Goal: Task Accomplishment & Management: Use online tool/utility

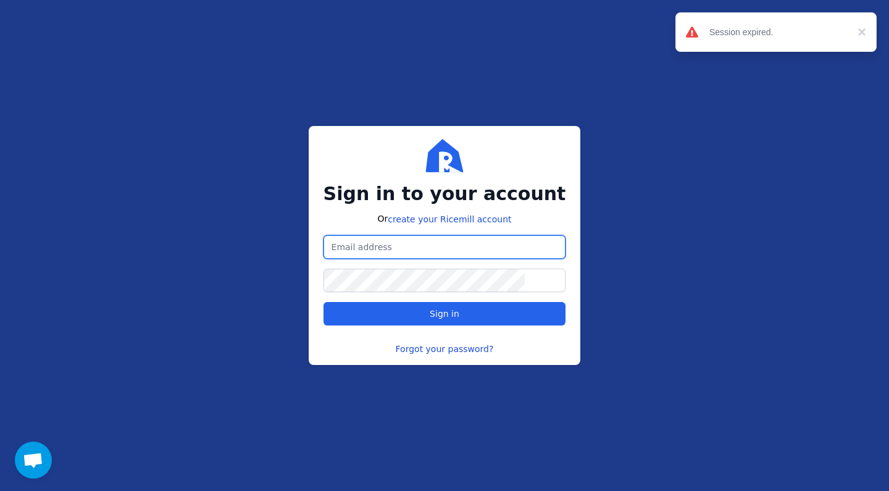
type input "[EMAIL_ADDRESS][DOMAIN_NAME]"
click at [445, 314] on button "Sign in" at bounding box center [445, 313] width 243 height 23
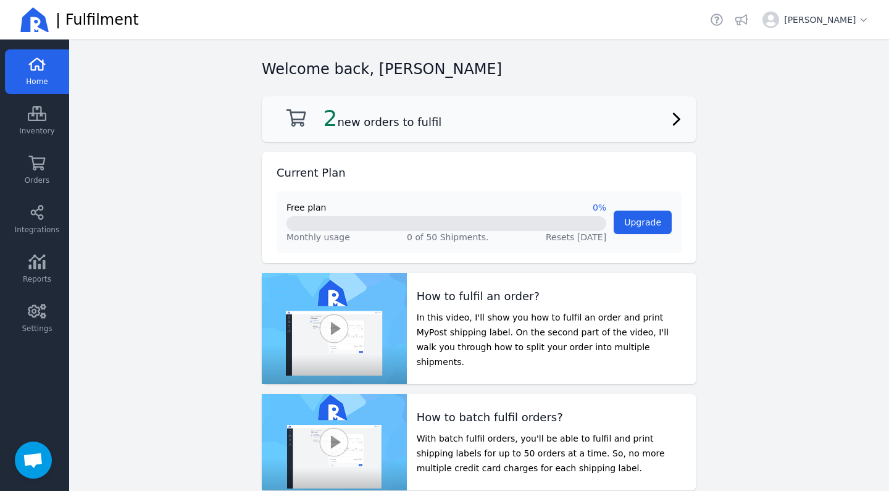
click at [387, 132] on div "2 new orders to fulfil" at bounding box center [479, 119] width 405 height 26
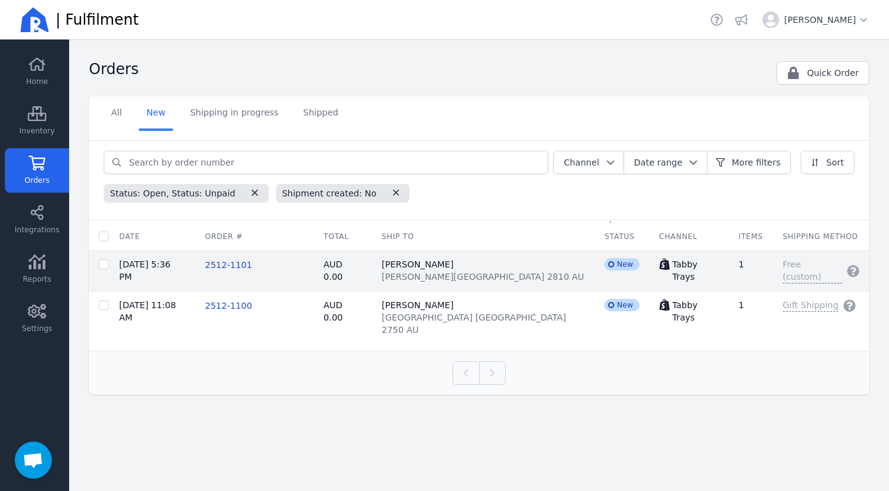
click at [97, 274] on td at bounding box center [99, 271] width 20 height 41
click at [101, 266] on input "checkbox" at bounding box center [104, 264] width 10 height 10
checkbox input "true"
checkbox input "false"
checkbox input "true"
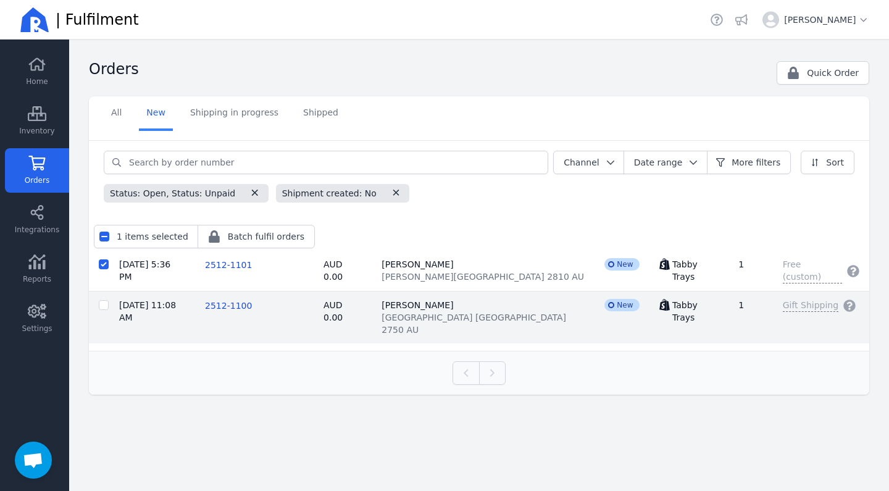
click at [103, 305] on input "checkbox" at bounding box center [104, 305] width 10 height 10
checkbox input "true"
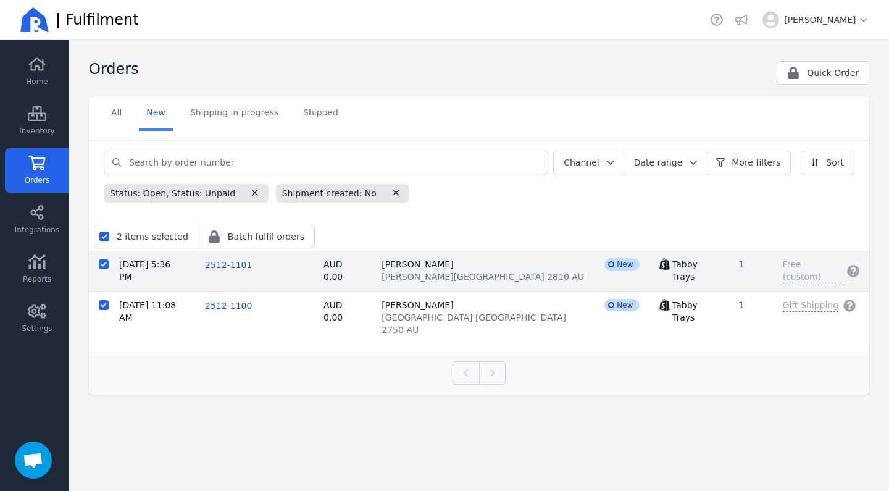
click at [103, 269] on input "checkbox" at bounding box center [104, 264] width 10 height 10
checkbox input "false"
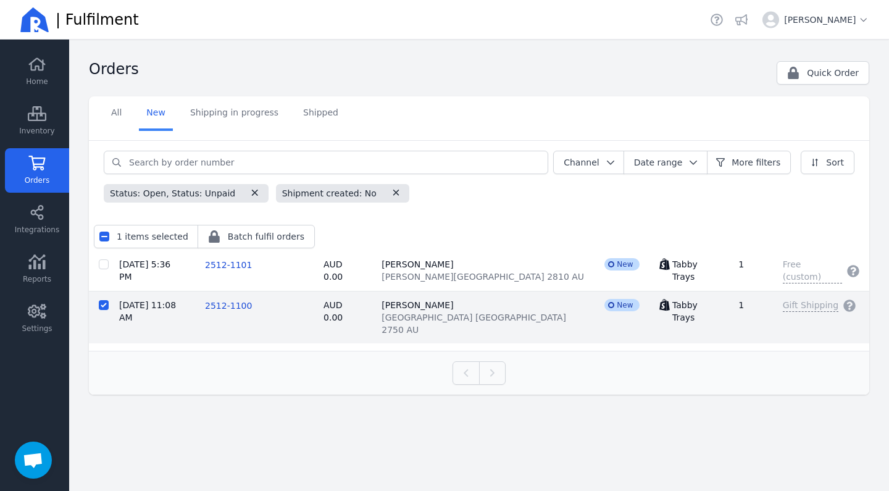
click at [103, 307] on input "checkbox" at bounding box center [104, 305] width 10 height 10
checkbox input "false"
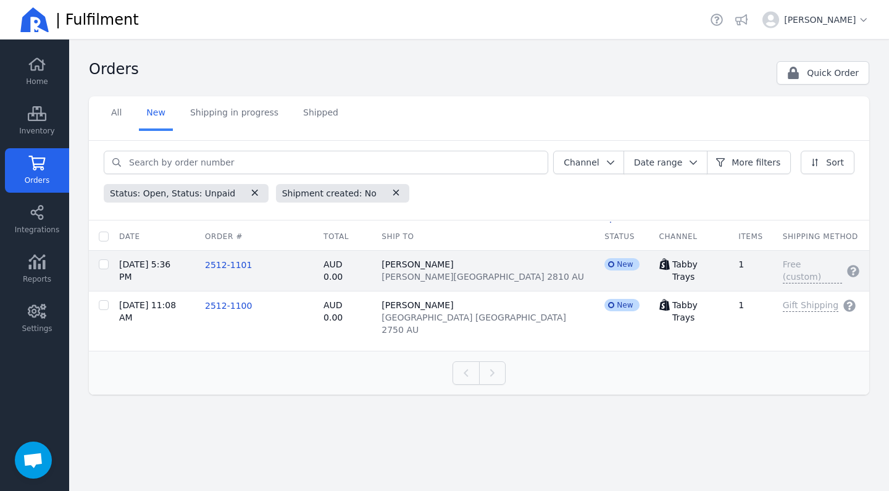
click at [156, 268] on td "[DATE] 5:36 PM" at bounding box center [152, 271] width 86 height 41
checkbox input "false"
checkbox input "true"
click at [282, 272] on td "2512-1101" at bounding box center [254, 271] width 119 height 41
checkbox input "false"
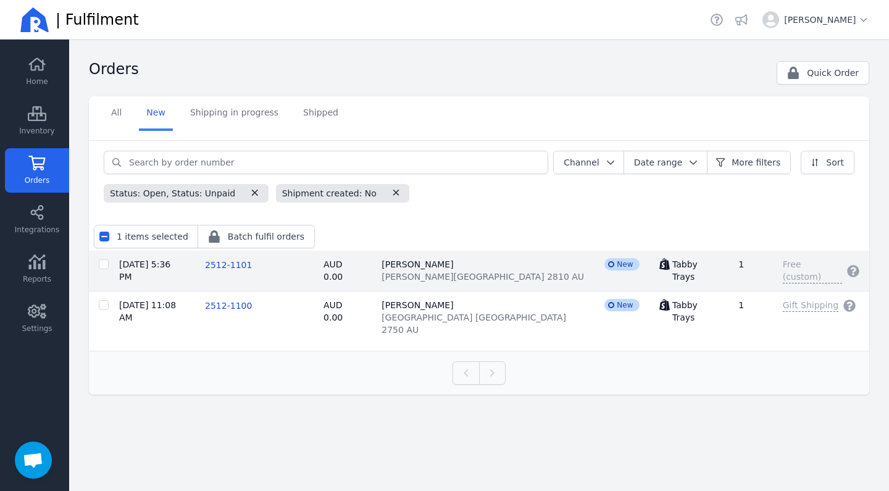
checkbox input "false"
click at [252, 267] on span "2512-1101" at bounding box center [228, 265] width 47 height 10
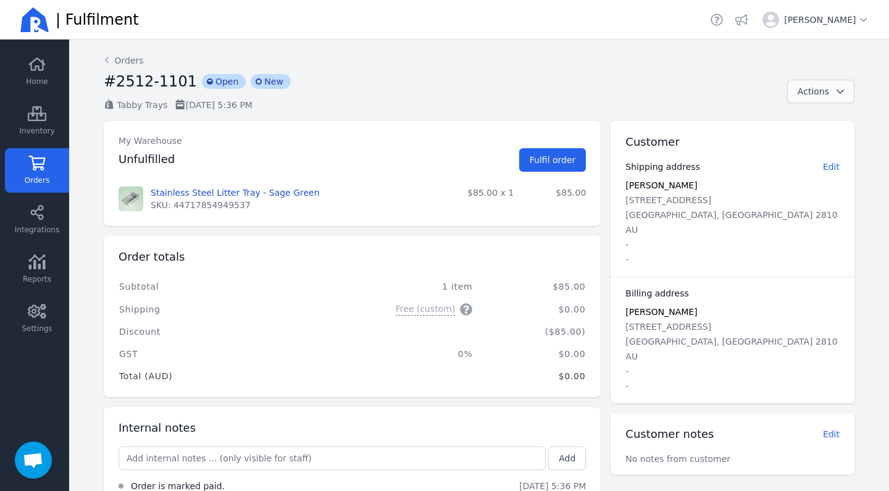
click at [845, 94] on icon "button" at bounding box center [840, 91] width 12 height 9
click at [709, 90] on div "#2512-1101 incompleted Open incompleted New" at bounding box center [441, 85] width 674 height 27
click at [539, 159] on span "Fulfil order" at bounding box center [553, 160] width 46 height 10
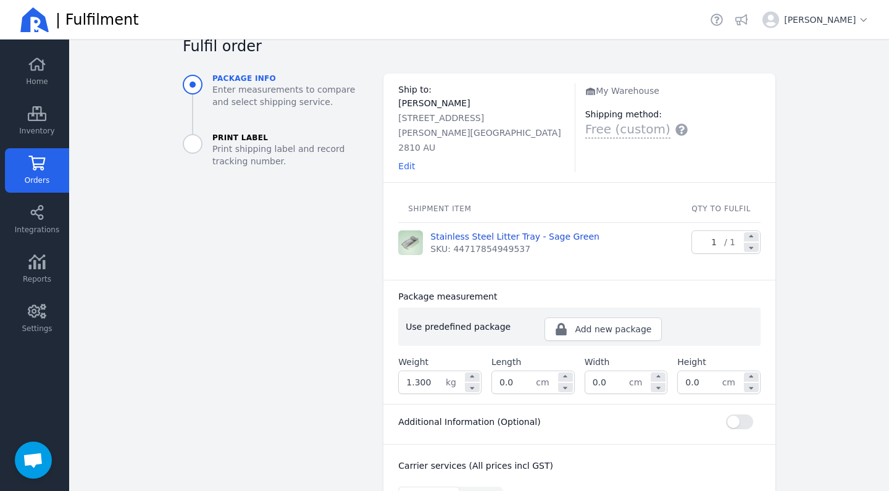
scroll to position [36, 0]
click at [472, 373] on icon at bounding box center [472, 376] width 11 height 7
click at [474, 382] on icon at bounding box center [472, 385] width 11 height 7
click at [417, 370] on input "1.300" at bounding box center [422, 381] width 47 height 22
type input "1.700"
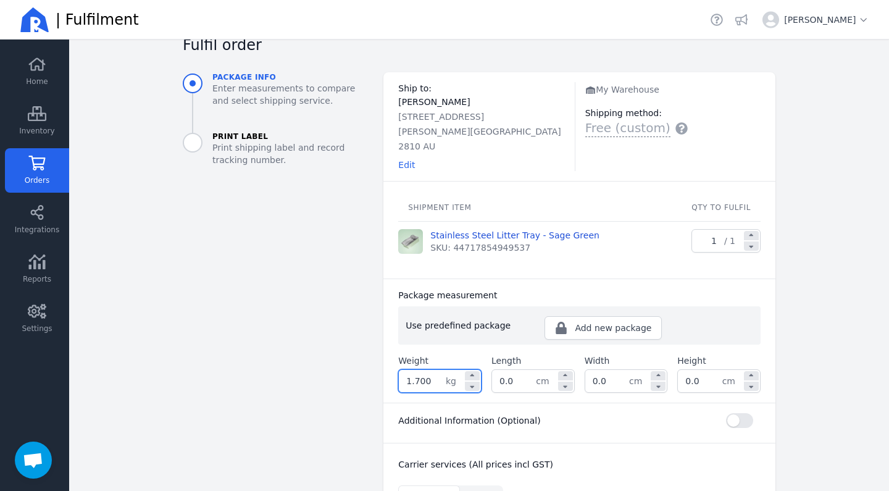
click at [388, 255] on div "Shipment item qty to fulfil Stainless Steel Litter Tray - Sage Green SKU: 44717…" at bounding box center [579, 230] width 392 height 98
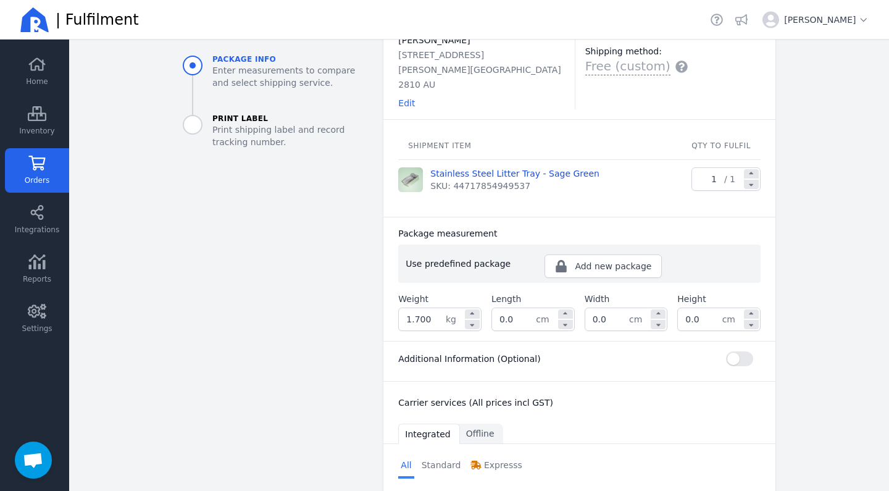
scroll to position [102, 0]
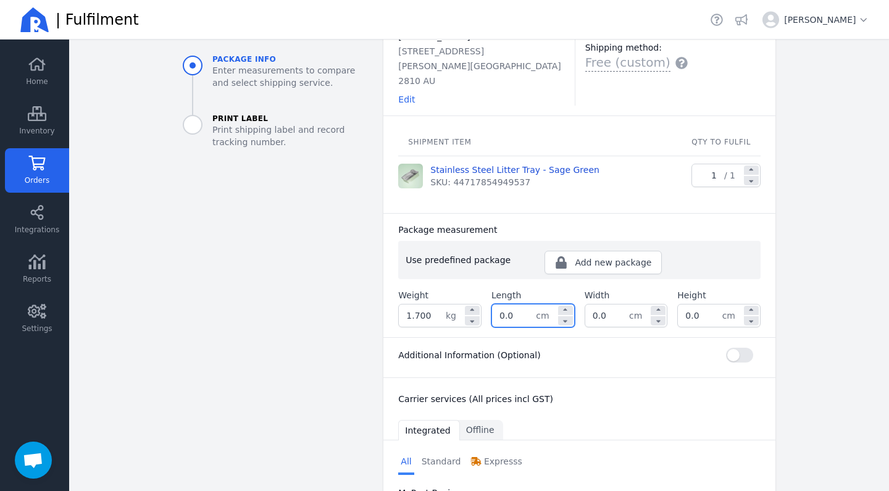
click at [509, 304] on input "0.0" at bounding box center [514, 315] width 44 height 22
type input "5"
click at [600, 304] on input "0.0" at bounding box center [607, 315] width 44 height 22
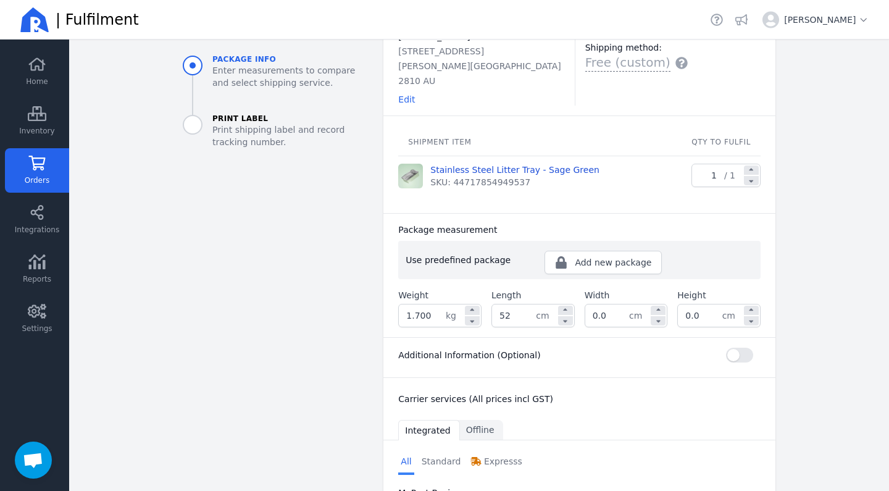
type input "52.0"
click at [600, 304] on input "0.0" at bounding box center [607, 315] width 44 height 22
type input "36.0"
click at [693, 304] on input "0.0" at bounding box center [700, 315] width 44 height 22
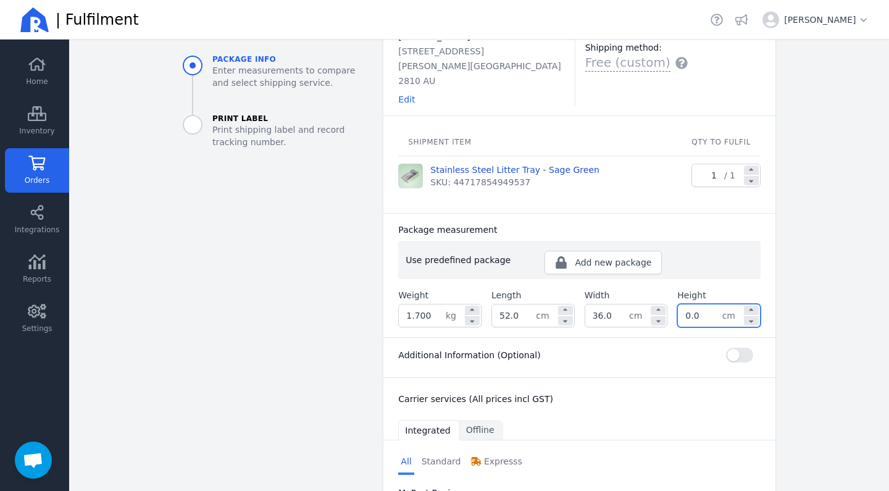
click at [693, 304] on input "0.0" at bounding box center [700, 315] width 44 height 22
type input "20.0"
click at [713, 377] on div "Carrier services (All prices incl GST) Integrated Offline" at bounding box center [579, 408] width 392 height 62
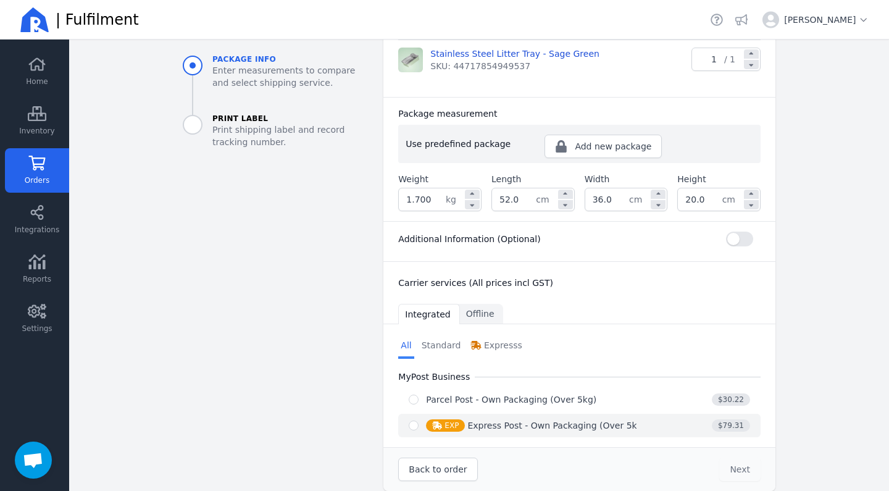
scroll to position [0, 0]
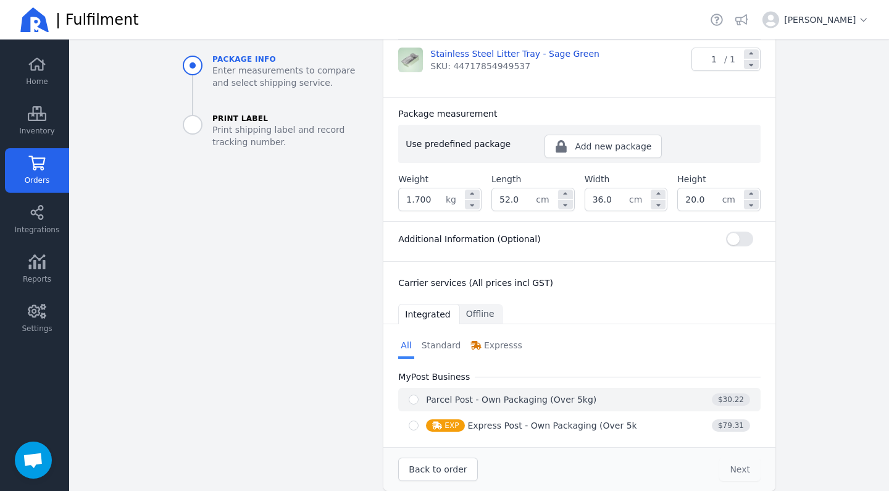
click at [417, 395] on input "radio" at bounding box center [414, 400] width 10 height 10
radio input "true"
select select "0"
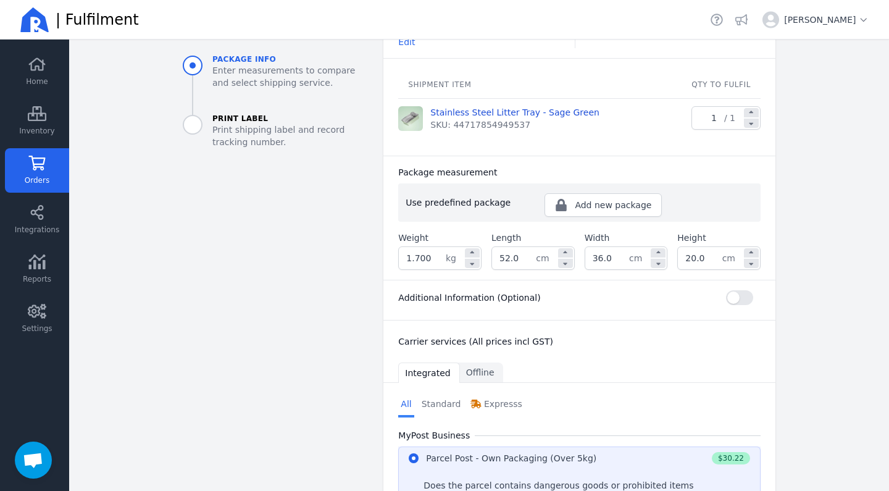
scroll to position [148, 0]
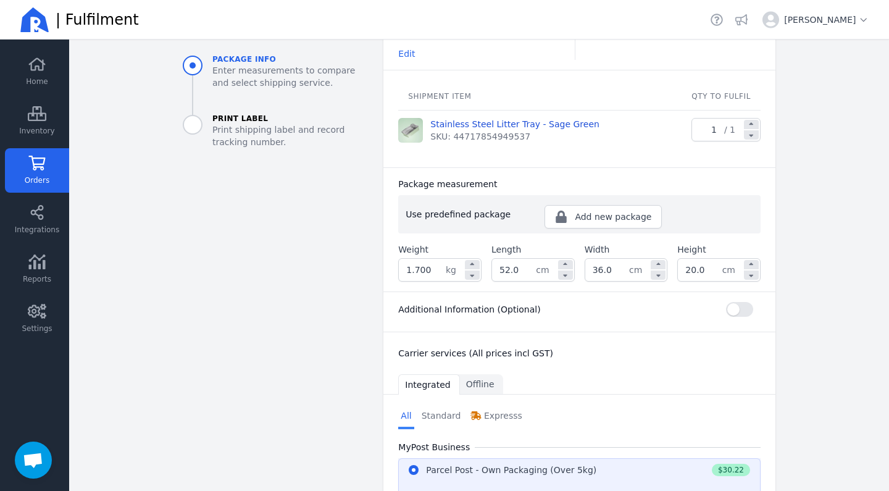
click at [750, 302] on button "button" at bounding box center [739, 309] width 27 height 15
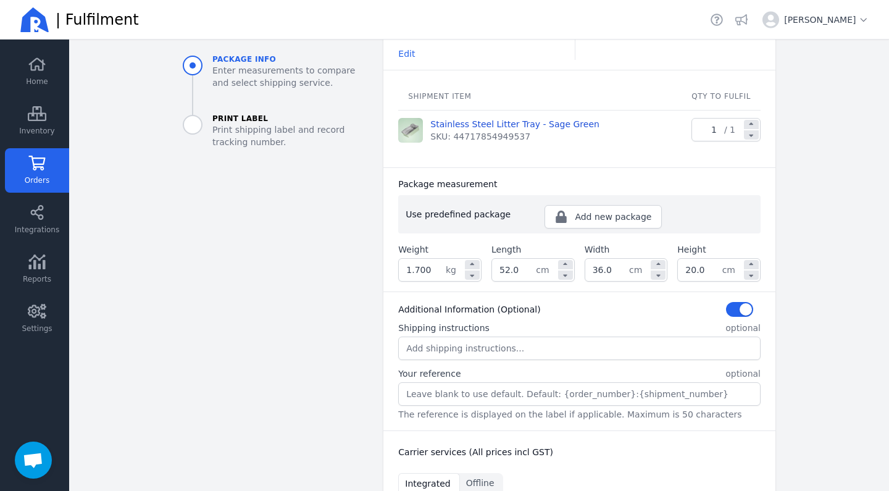
click at [501, 337] on input "Shipping instructions" at bounding box center [579, 348] width 361 height 22
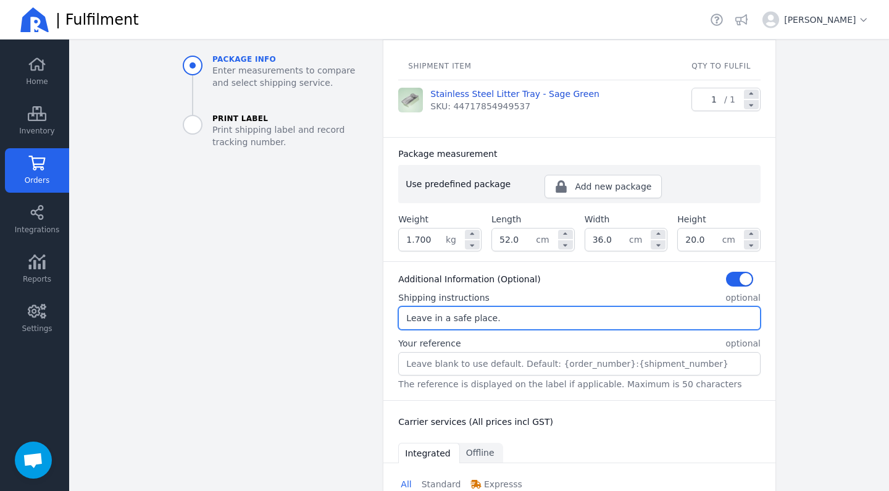
scroll to position [178, 0]
type input "Leave in a safe place."
click at [512, 352] on input "Your reference" at bounding box center [579, 363] width 361 height 22
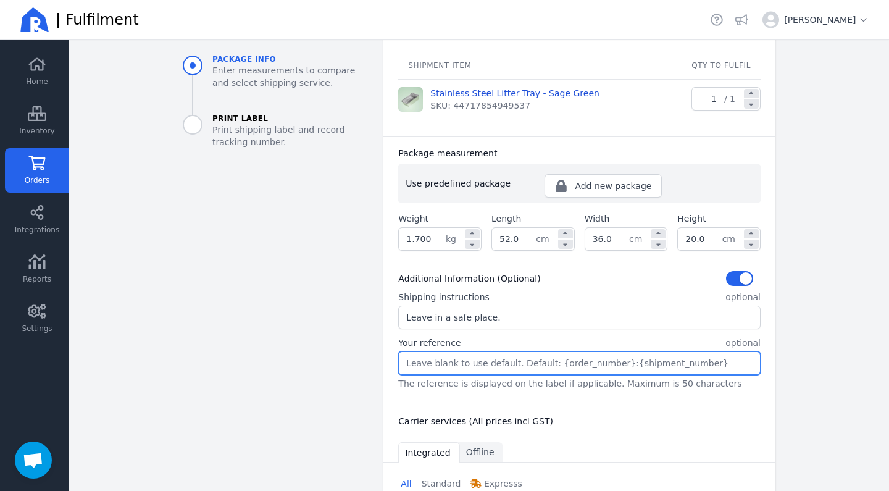
paste input "TT1101"
type input "TT1101"
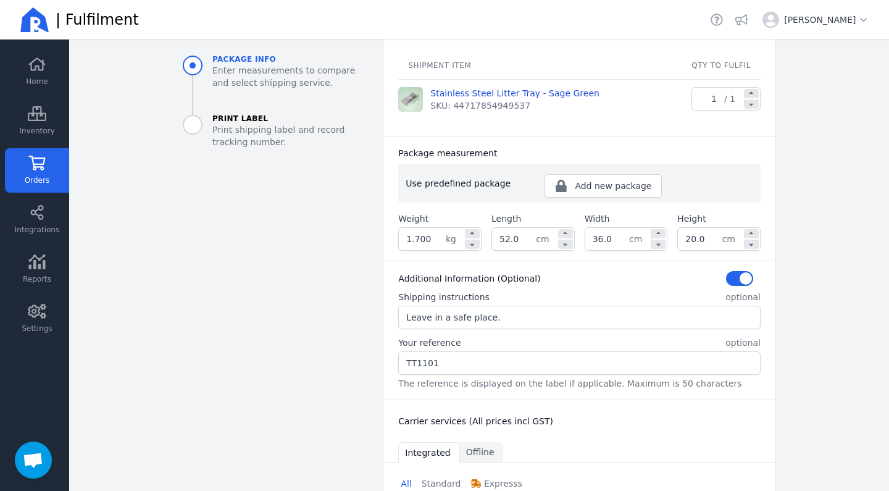
click at [806, 367] on main "Back Orders Order #2512-1101 Fulfil order Package info Enter measurements to co…" at bounding box center [479, 265] width 820 height 451
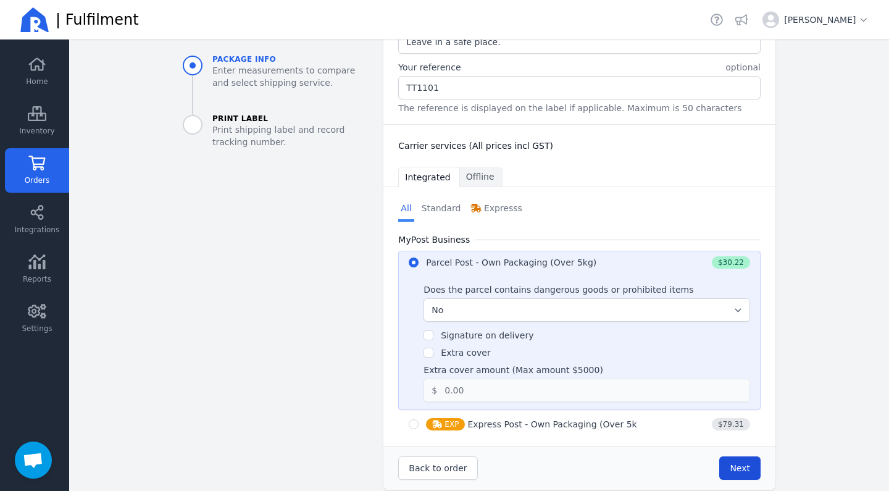
scroll to position [453, 0]
click at [749, 464] on span "Next" at bounding box center [740, 469] width 20 height 10
type input "52.0"
type input "36.0"
type input "20.0"
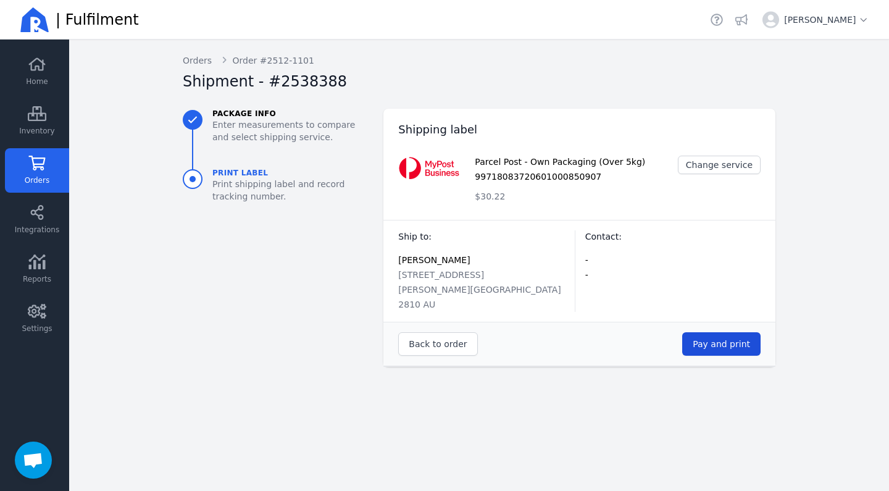
click at [717, 339] on span "Pay and print" at bounding box center [721, 344] width 57 height 10
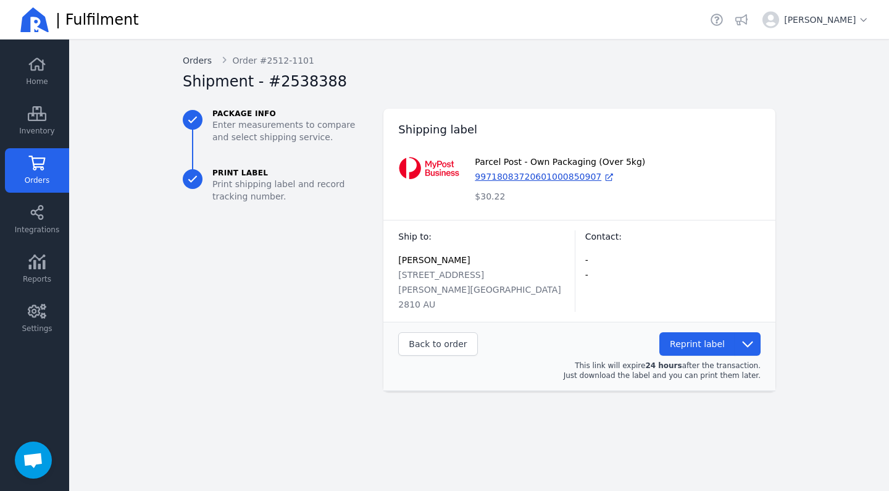
click at [199, 61] on link "Orders" at bounding box center [197, 60] width 29 height 12
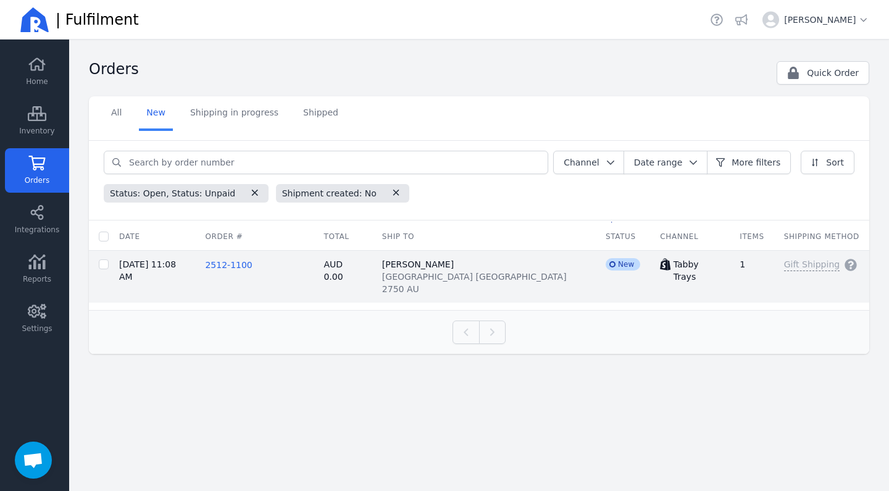
click at [252, 266] on span "2512-1100" at bounding box center [228, 265] width 47 height 10
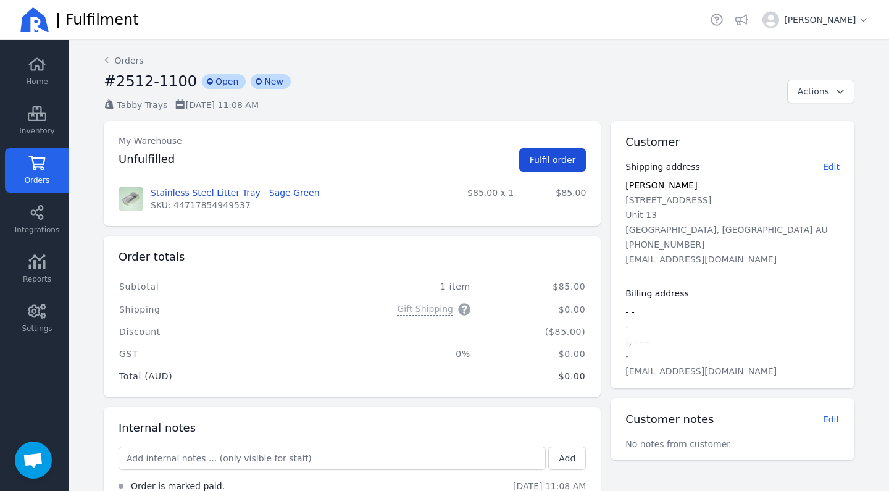
click at [549, 157] on span "Fulfil order" at bounding box center [553, 160] width 46 height 10
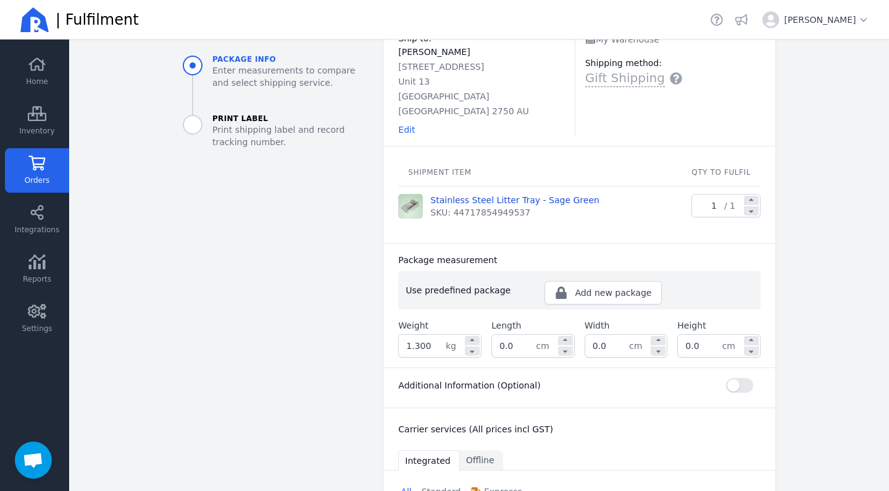
scroll to position [93, 0]
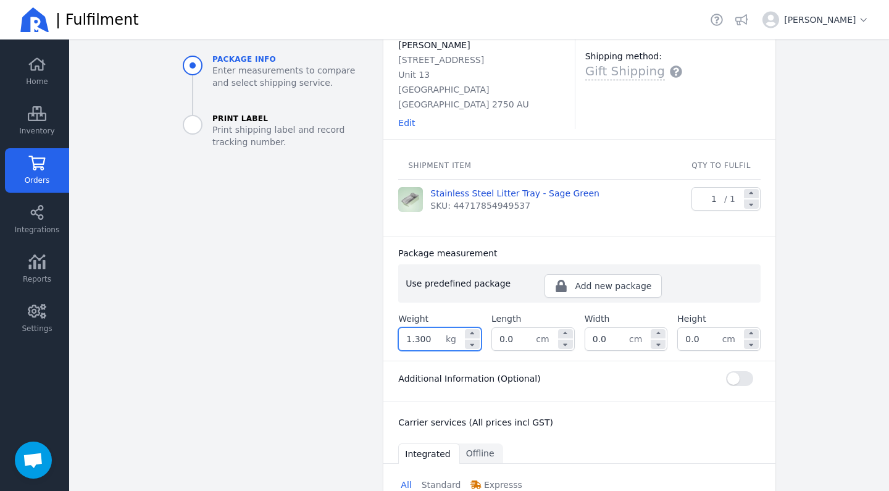
click at [419, 328] on input "1.300" at bounding box center [422, 339] width 47 height 22
type input "1.700"
drag, startPoint x: 523, startPoint y: 326, endPoint x: 477, endPoint y: 328, distance: 45.7
click at [477, 328] on div "Weight 1.700 kg Length 0.0 cm Width 0.0 cm Height 0.0 cm" at bounding box center [579, 331] width 362 height 38
type input "52.0"
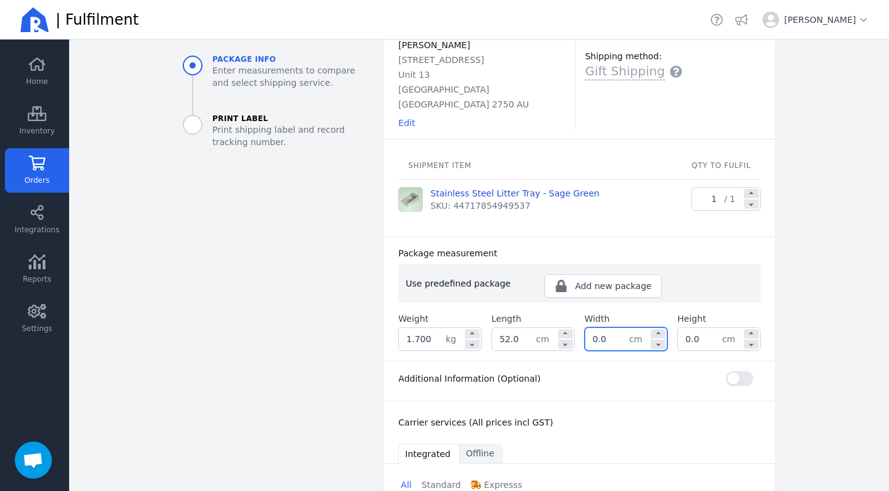
click at [601, 328] on input "0.0" at bounding box center [607, 339] width 44 height 22
type input "36.0"
click at [686, 328] on input "0.0" at bounding box center [700, 339] width 44 height 22
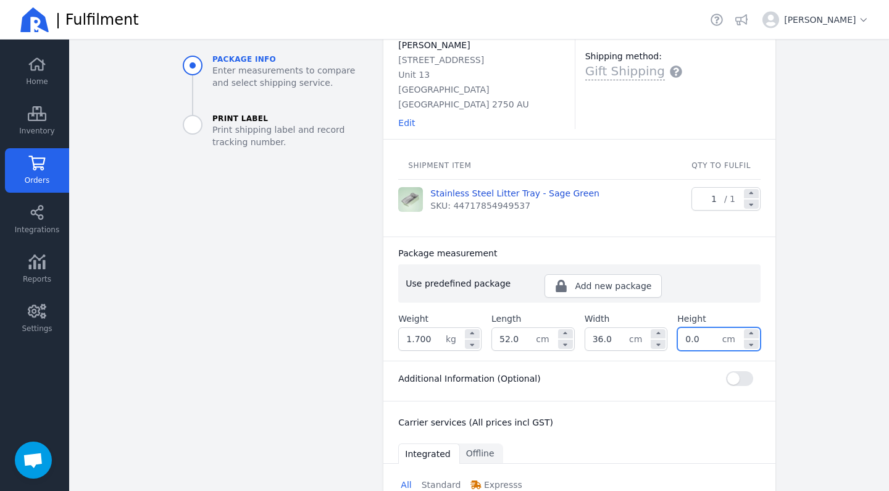
click at [686, 328] on input "0.0" at bounding box center [700, 339] width 44 height 22
type input "20.0"
click at [731, 371] on button "button" at bounding box center [739, 378] width 27 height 15
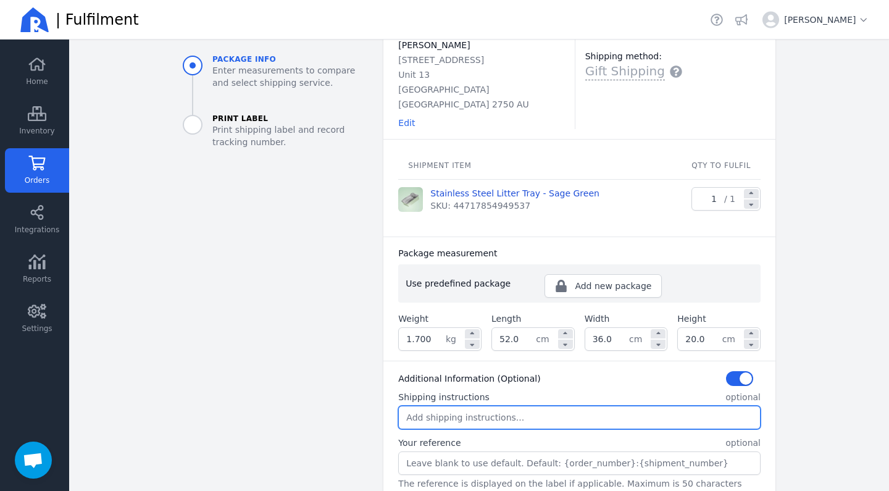
click at [443, 406] on input "Shipping instructions" at bounding box center [579, 417] width 361 height 22
click at [434, 452] on input "Your reference" at bounding box center [579, 463] width 361 height 22
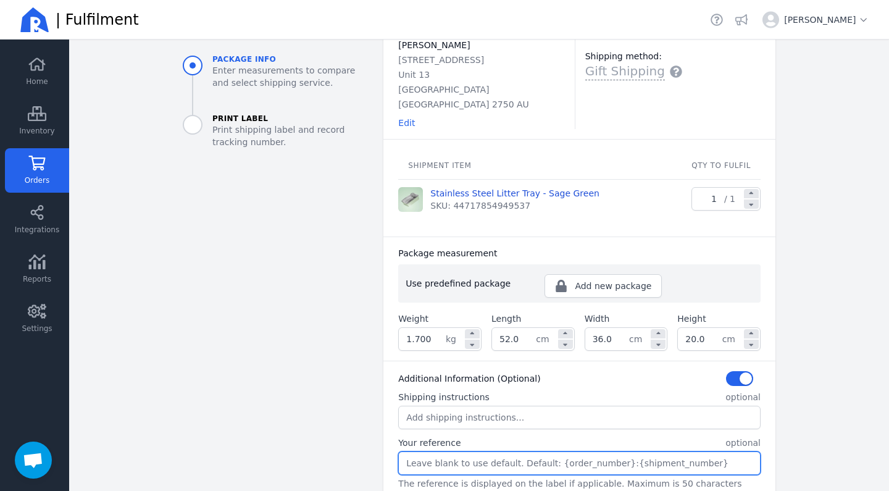
paste input "TT1100"
type input "TT1100"
click at [434, 406] on input "Shipping instructions" at bounding box center [579, 417] width 361 height 22
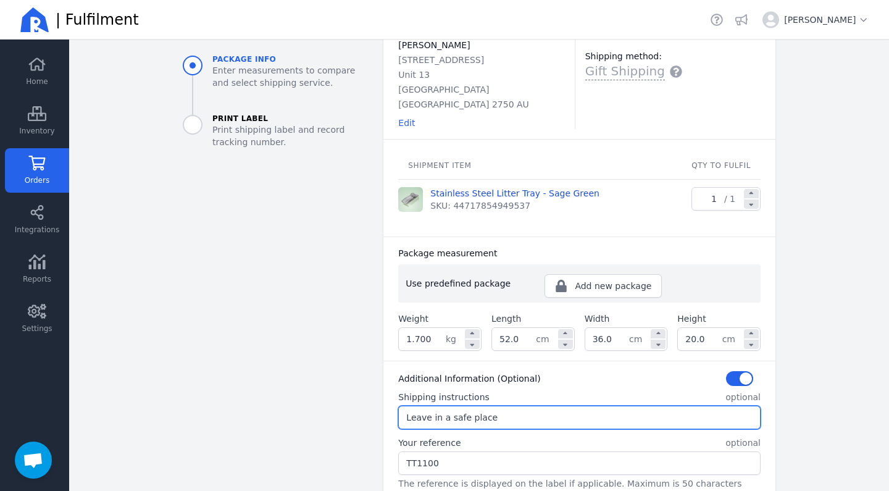
type input "Leave in a safe place"
click at [818, 298] on main "Back Orders Order #2512-1100 Fulfil order Package info Enter measurements to co…" at bounding box center [479, 265] width 820 height 451
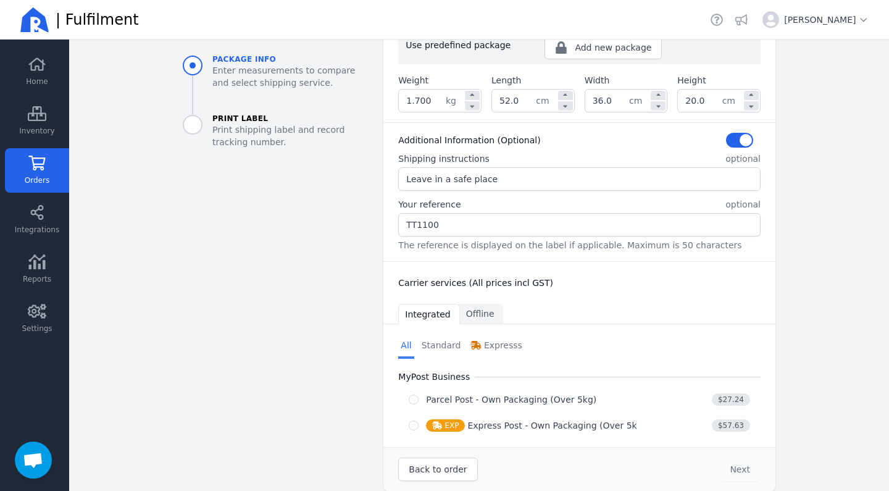
scroll to position [0, 0]
click at [507, 393] on div "Parcel Post - Own Packaging (Over 5kg)" at bounding box center [511, 399] width 170 height 12
radio input "true"
select select "0"
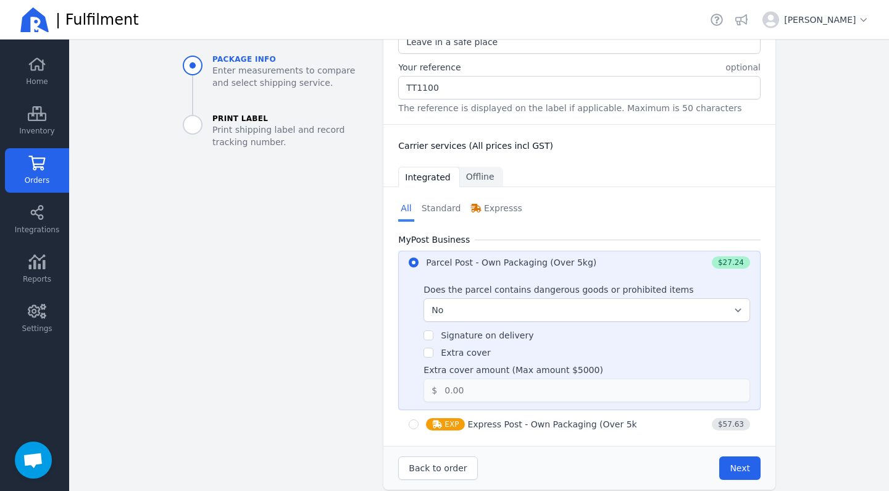
scroll to position [467, 0]
click at [744, 464] on span "Next" at bounding box center [740, 469] width 20 height 10
type input "52.0"
type input "36.0"
type input "20.0"
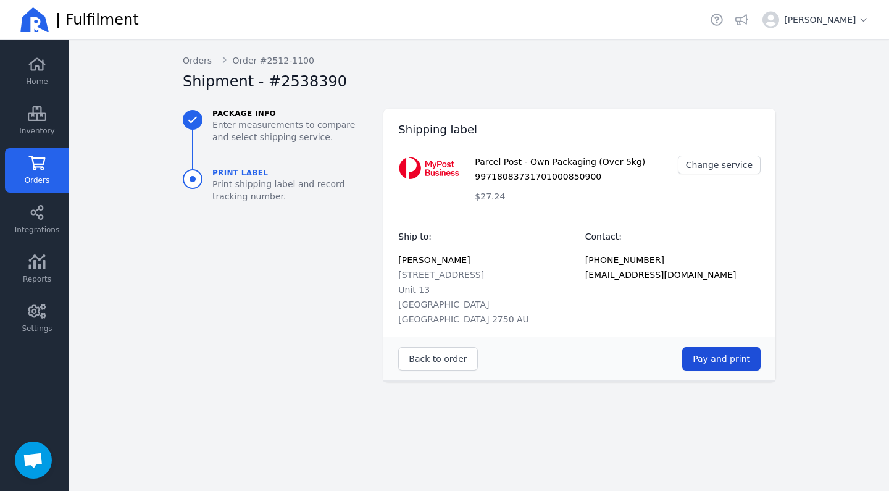
click at [728, 354] on span "Pay and print" at bounding box center [721, 359] width 57 height 10
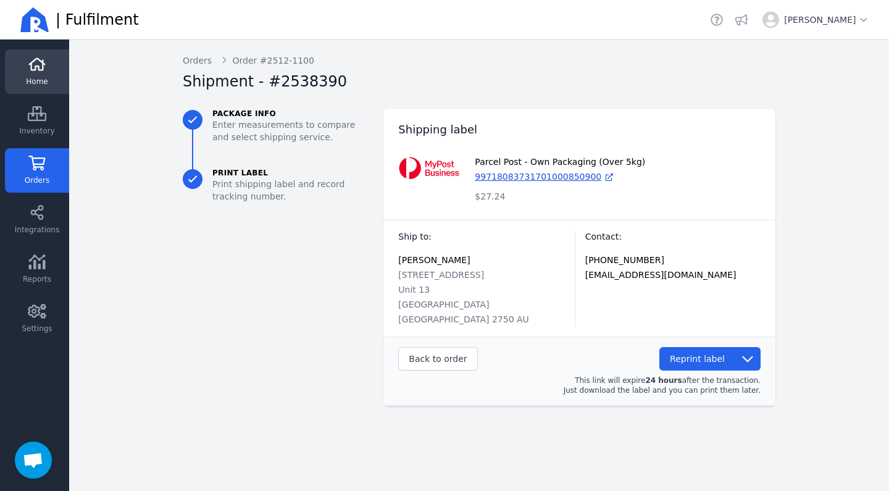
click at [49, 78] on link "Home" at bounding box center [37, 71] width 64 height 44
